Goal: Communication & Community: Ask a question

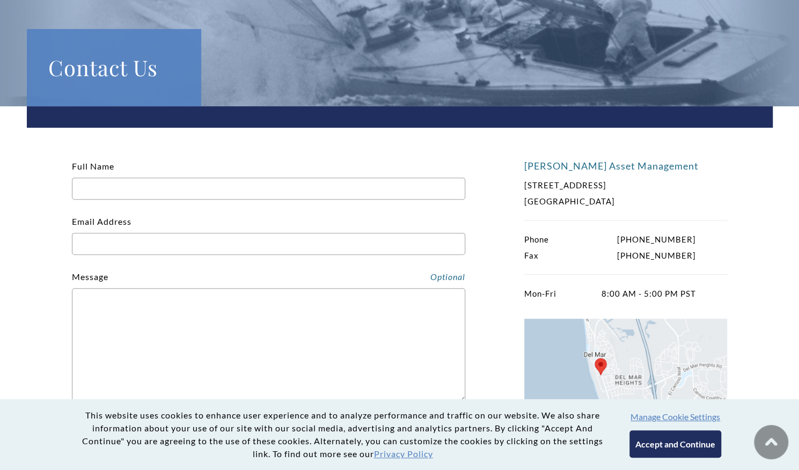
scroll to position [160, 0]
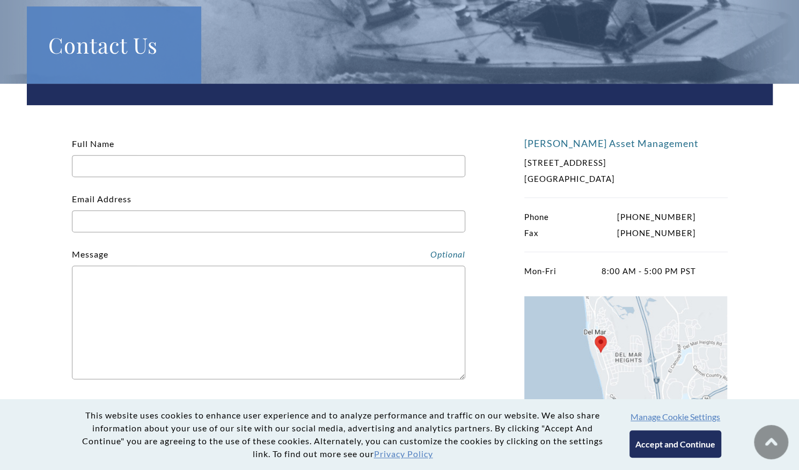
click at [175, 174] on input "Full Name" at bounding box center [268, 166] width 393 height 22
type input "[PERSON_NAME]"
type input "[PERSON_NAME][EMAIL_ADDRESS][PERSON_NAME][DOMAIN_NAME]"
type input "0559601686"
click at [199, 281] on textarea "Contact form" at bounding box center [268, 323] width 393 height 114
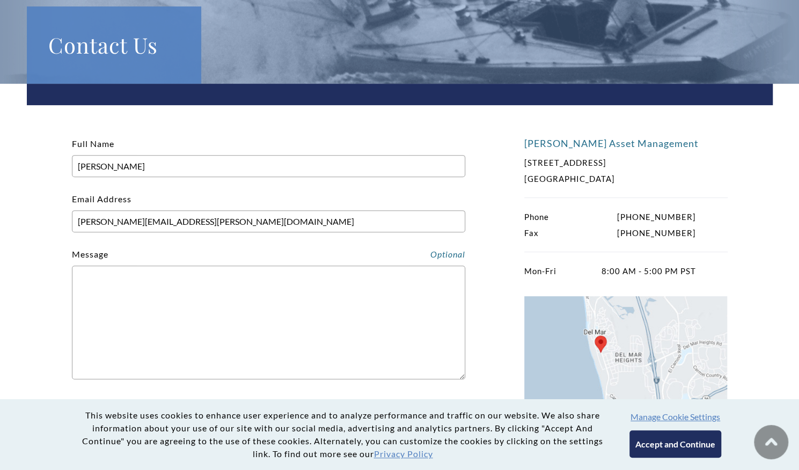
paste textarea "Dear Sir/Madam, My name is [PERSON_NAME], and I am the Procurement and Sales En…"
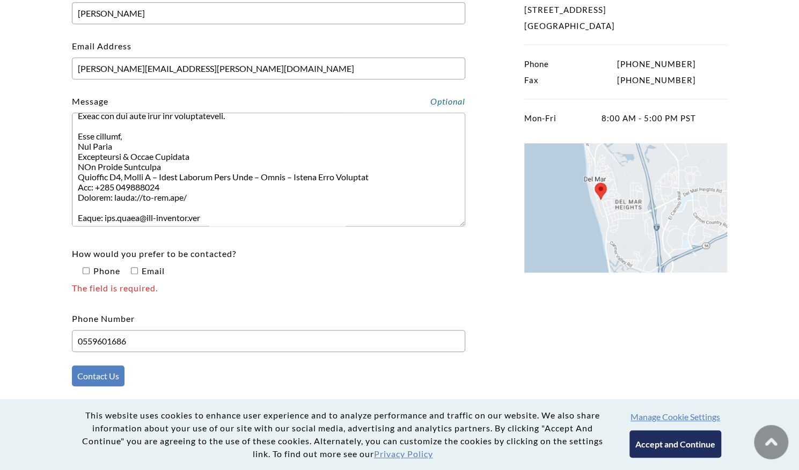
scroll to position [346, 0]
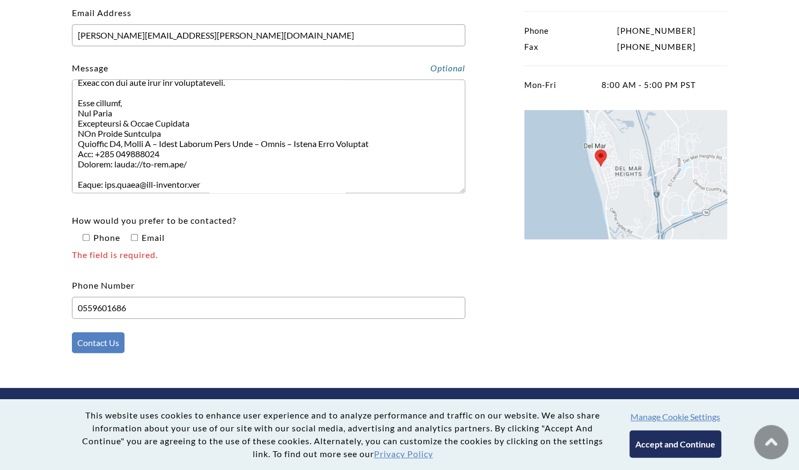
type textarea "Dear Sir/Madam, My name is [PERSON_NAME], and I am the Procurement and Sales En…"
click at [132, 237] on input"] "How would you prefer to be contacted? Phone Email The field is required." at bounding box center [134, 237] width 7 height 7
checkbox input"] "true"
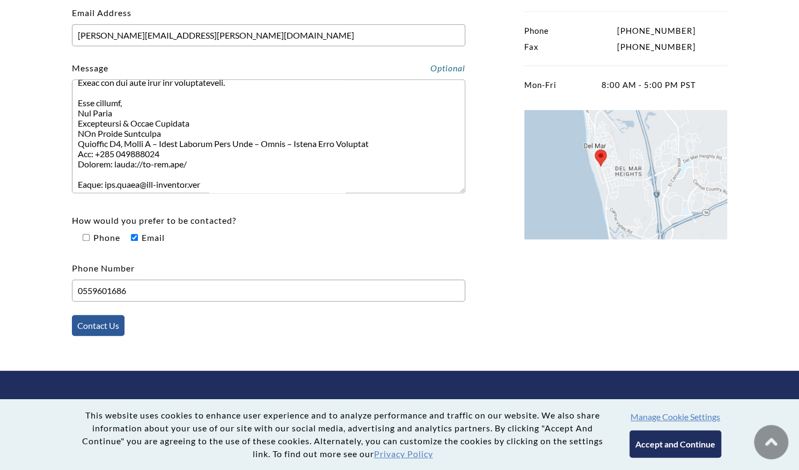
click at [105, 328] on input "Contact Us" at bounding box center [98, 325] width 53 height 21
